Goal: Navigation & Orientation: Understand site structure

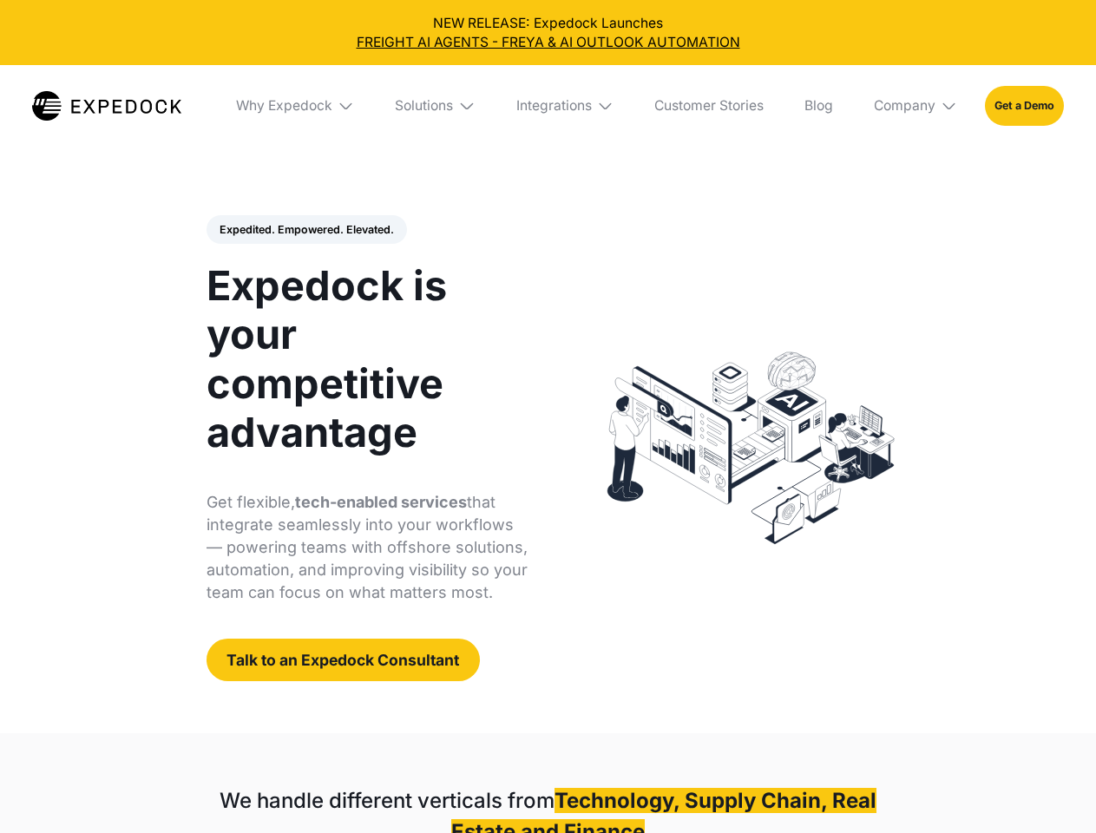
select select
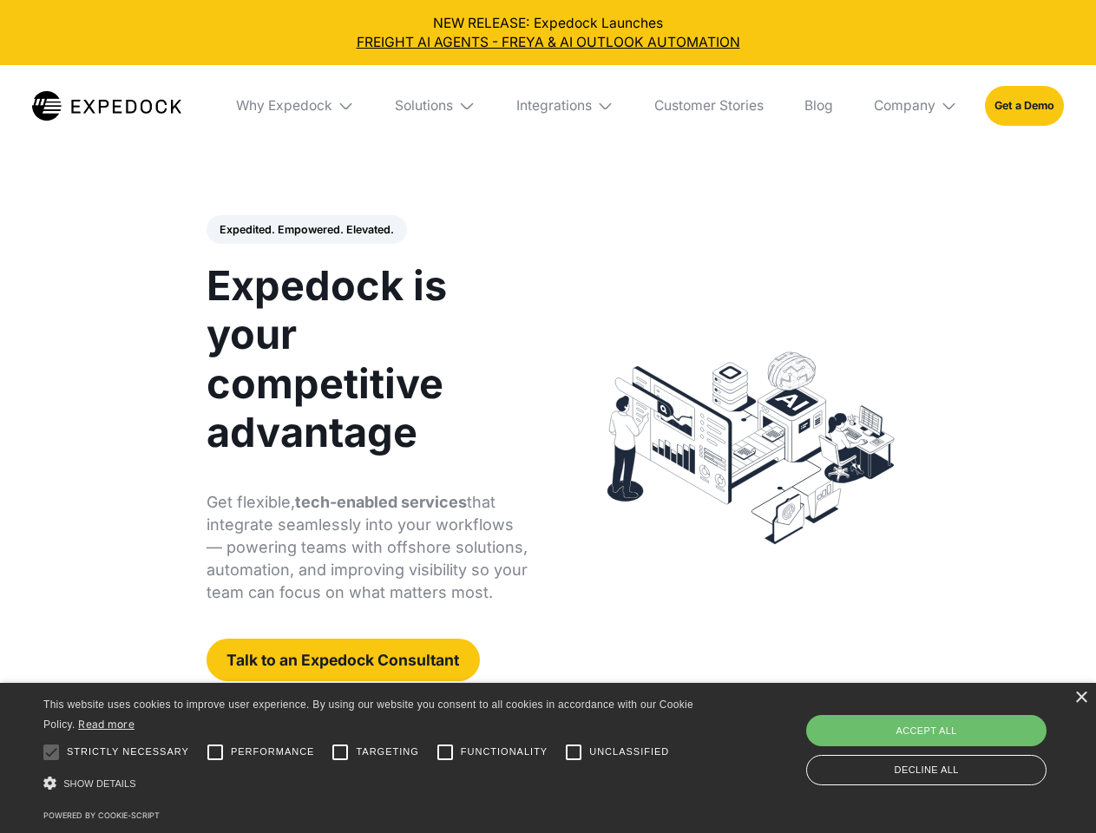
click at [548, 106] on div "Integrations" at bounding box center [553, 105] width 75 height 17
click at [296, 106] on div "Why Expedock" at bounding box center [269, 105] width 96 height 17
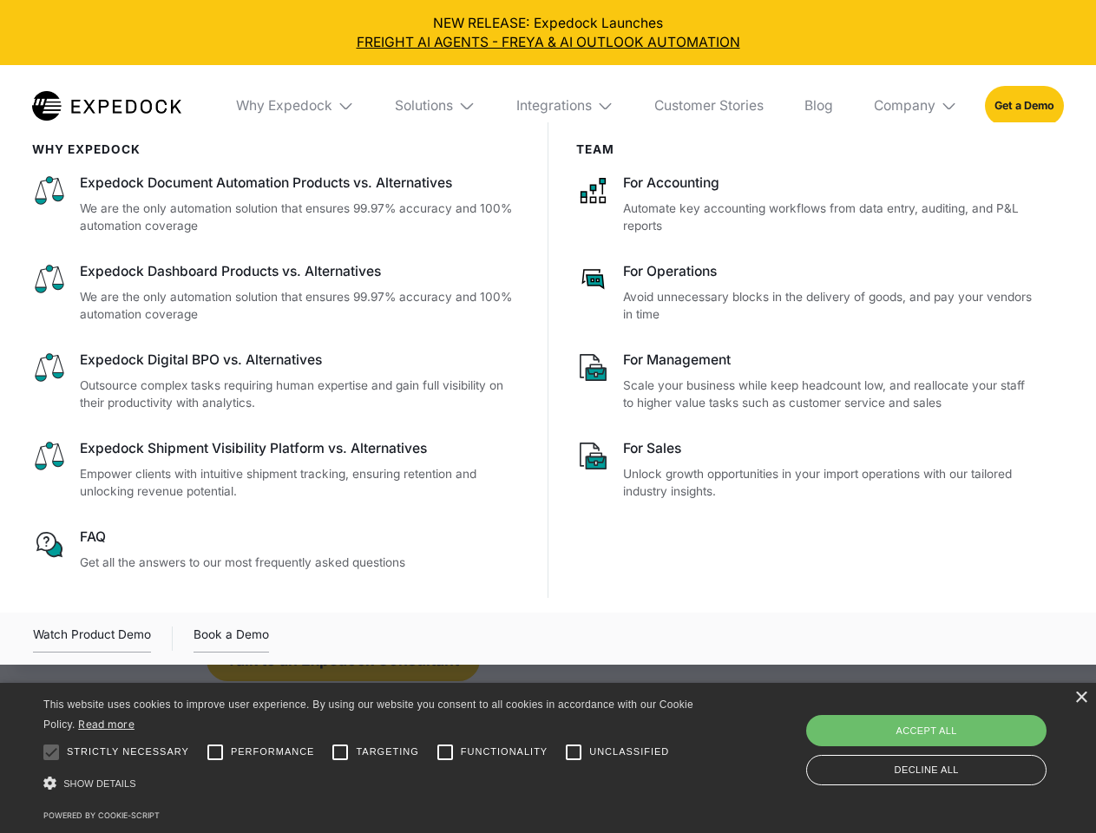
click at [436, 106] on div "Solutions" at bounding box center [424, 105] width 58 height 17
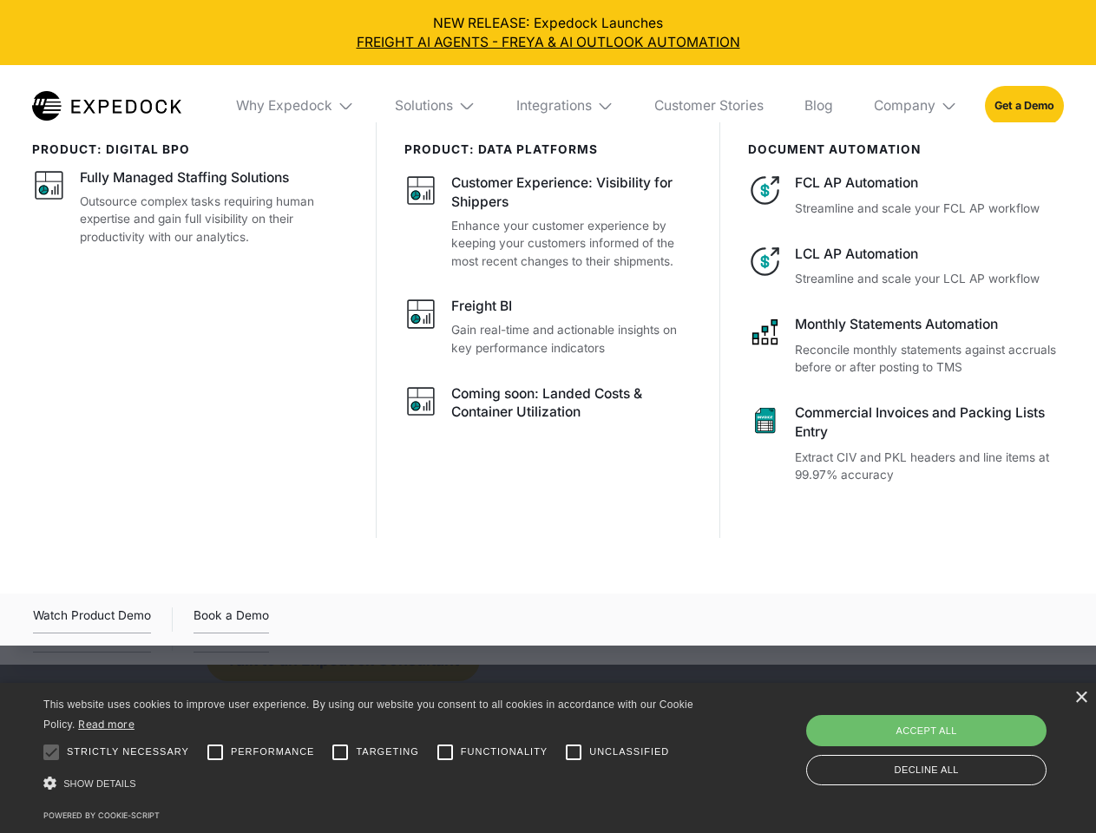
click at [566, 106] on div "Integrations" at bounding box center [553, 105] width 75 height 17
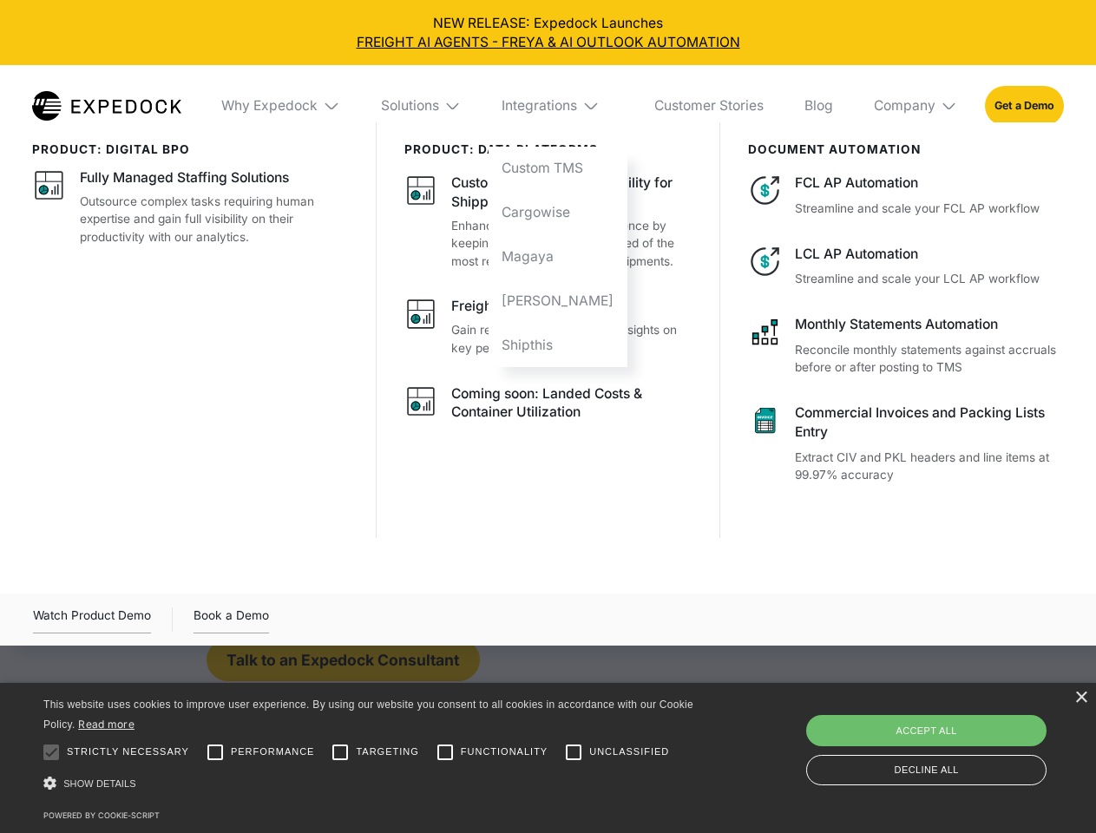
click at [916, 106] on div "Company" at bounding box center [905, 105] width 62 height 17
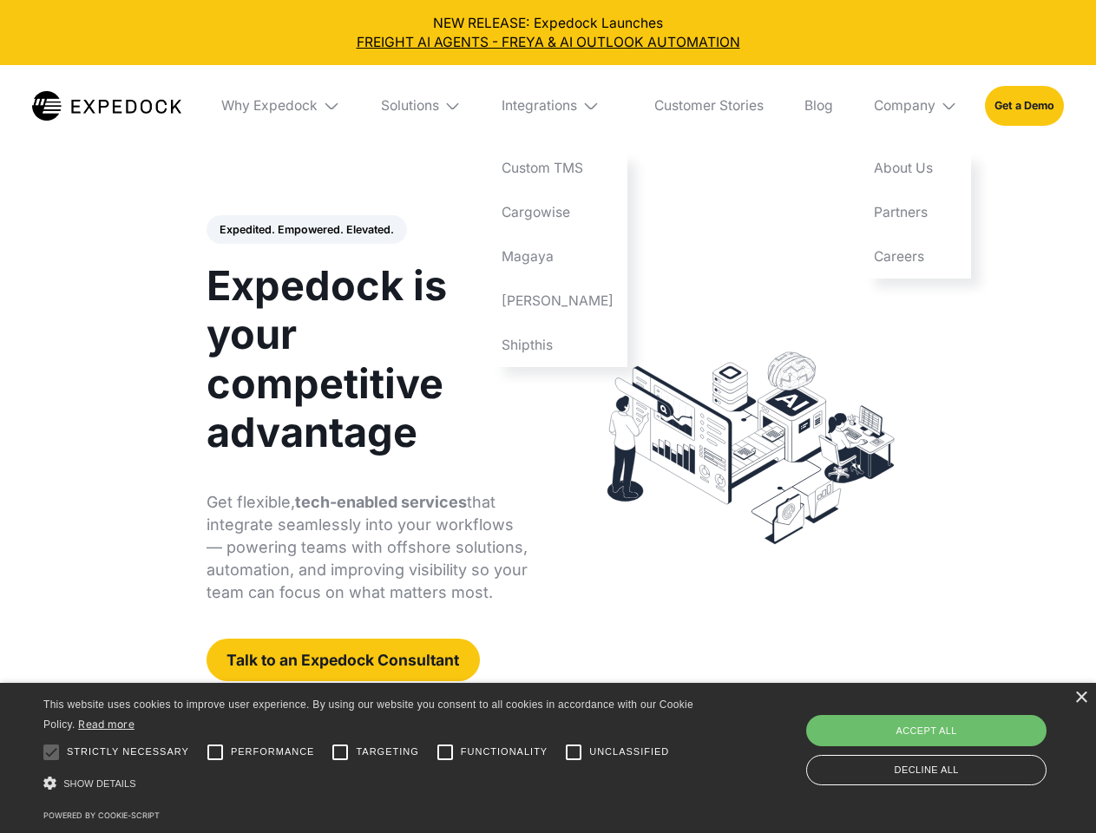
click at [305, 230] on div "Expedited. Empowered. Elevated. Automate Freight Document Extraction at 99.97% …" at bounding box center [368, 448] width 322 height 467
click at [51, 752] on div at bounding box center [51, 752] width 35 height 35
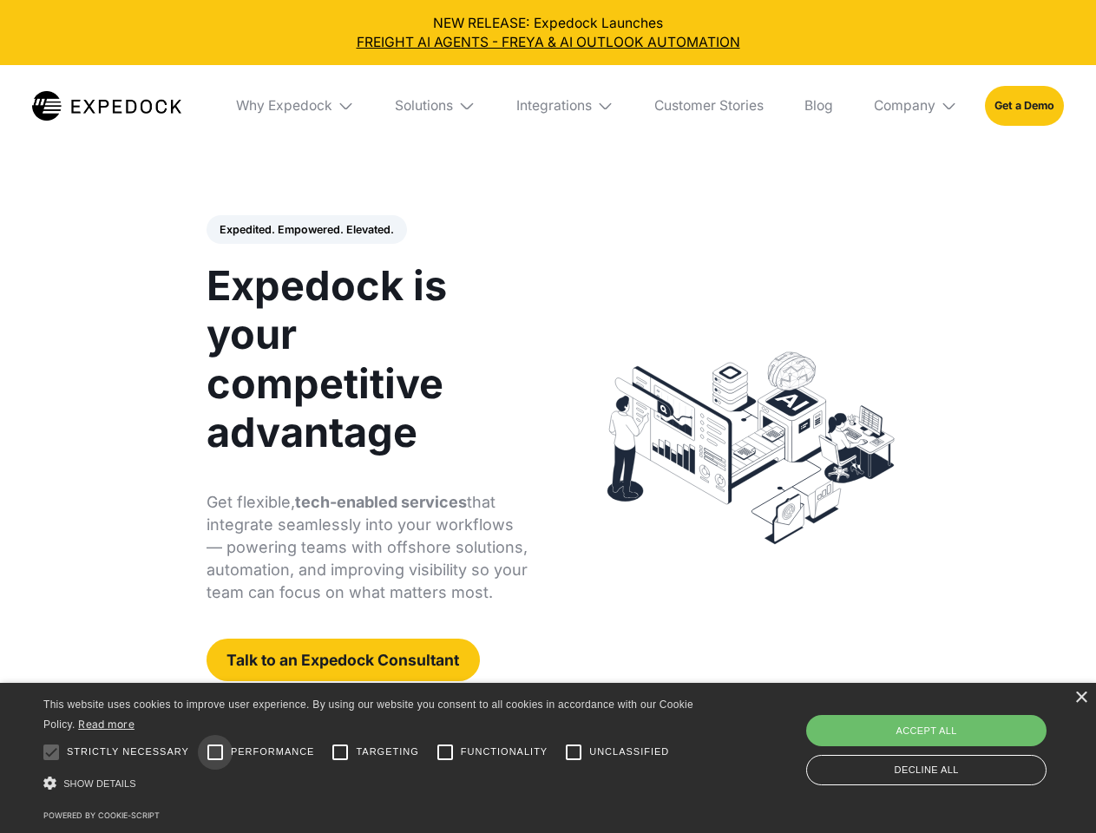
click at [215, 752] on input "Performance" at bounding box center [215, 752] width 35 height 35
checkbox input "true"
click at [340, 752] on input "Targeting" at bounding box center [340, 752] width 35 height 35
checkbox input "true"
click at [445, 752] on input "Functionality" at bounding box center [445, 752] width 35 height 35
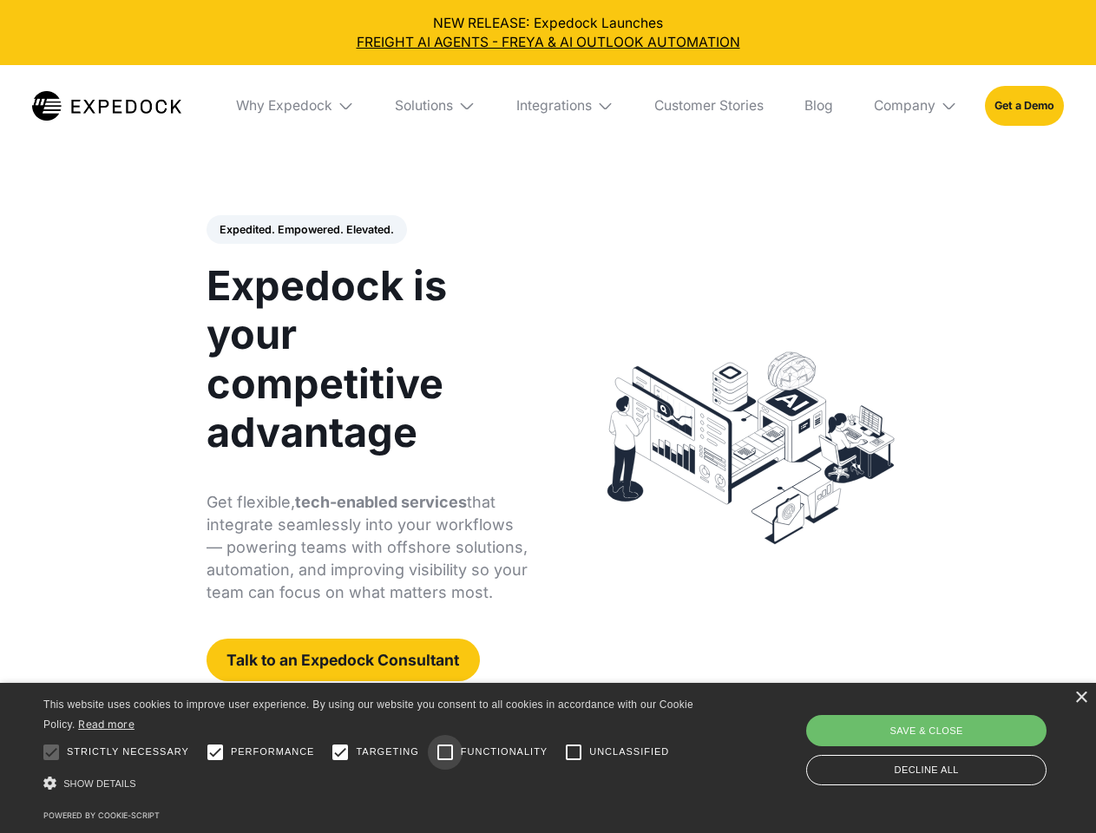
checkbox input "true"
